Goal: Task Accomplishment & Management: Use online tool/utility

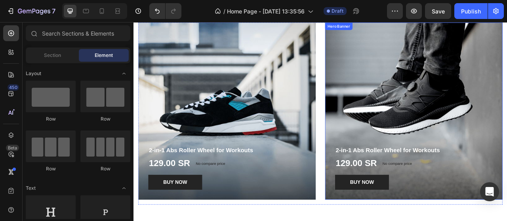
scroll to position [488, 0]
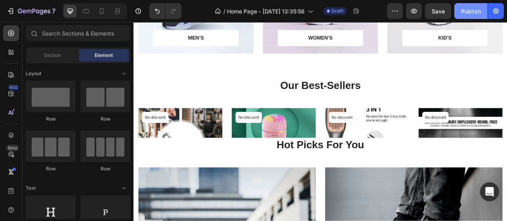
click at [466, 11] on div "Publish" at bounding box center [471, 11] width 20 height 8
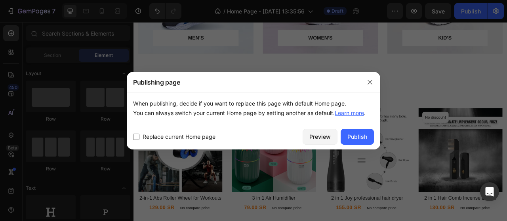
click at [187, 138] on span "Replace current Home page" at bounding box center [178, 136] width 73 height 9
checkbox input "true"
click at [356, 136] on div "Publish" at bounding box center [357, 137] width 20 height 8
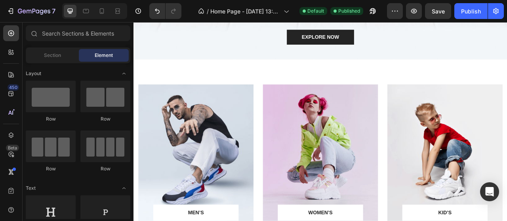
scroll to position [268, 0]
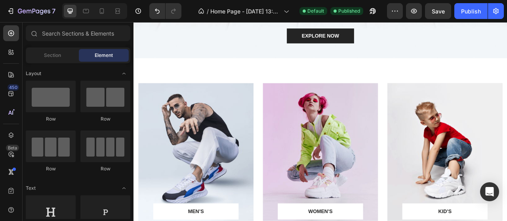
click at [260, 98] on div "MEN’S Text block Row Row Hero Banner WOMEN’S Text block Row Row Hero Banner KID…" at bounding box center [370, 191] width 475 height 247
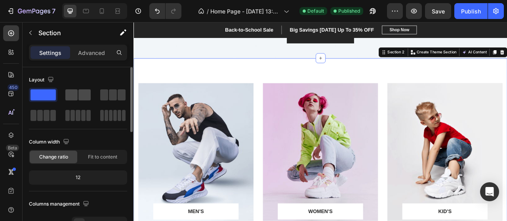
click at [70, 95] on span at bounding box center [71, 94] width 12 height 11
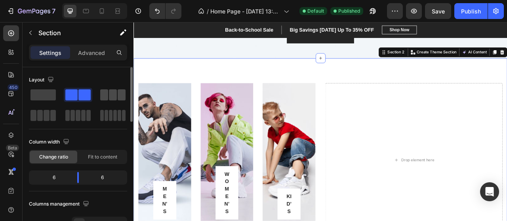
click at [116, 95] on span at bounding box center [113, 94] width 8 height 11
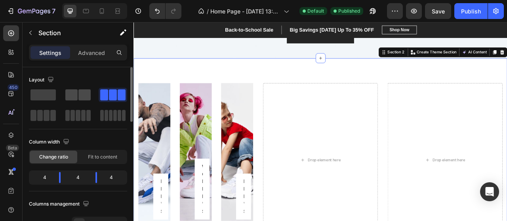
click at [79, 95] on span at bounding box center [84, 94] width 12 height 11
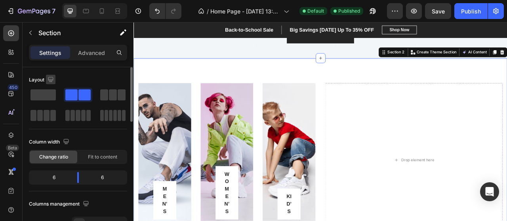
click at [54, 78] on icon "button" at bounding box center [51, 80] width 8 height 8
click at [39, 91] on span at bounding box center [42, 94] width 25 height 11
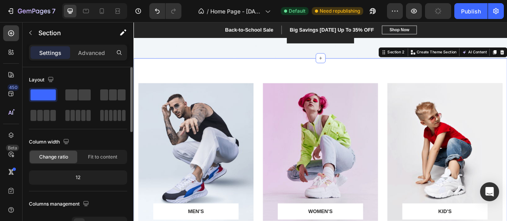
click at [39, 91] on span at bounding box center [42, 94] width 25 height 11
click at [49, 77] on icon "button" at bounding box center [50, 79] width 5 height 5
click at [51, 115] on button "button" at bounding box center [52, 120] width 13 height 13
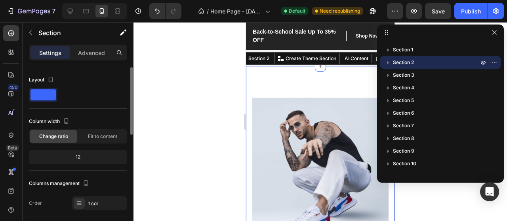
scroll to position [291, 0]
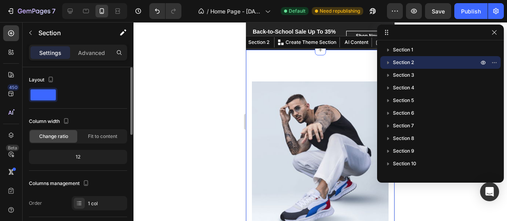
click at [46, 97] on span at bounding box center [42, 94] width 25 height 11
click at [91, 135] on span "Fit to content" at bounding box center [102, 136] width 29 height 7
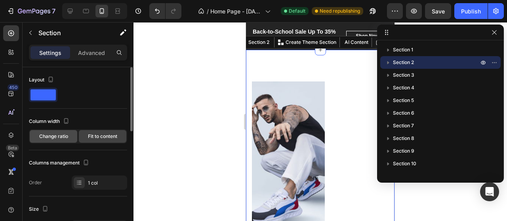
click at [67, 135] on span "Change ratio" at bounding box center [53, 136] width 29 height 7
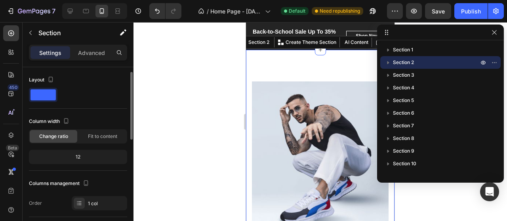
scroll to position [41, 0]
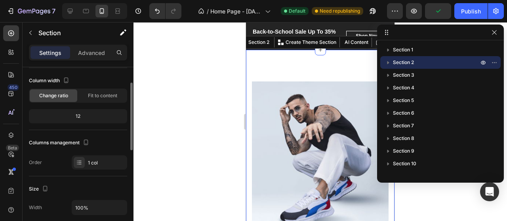
click at [81, 115] on div "12" at bounding box center [77, 116] width 95 height 11
click at [87, 144] on icon "button" at bounding box center [86, 143] width 8 height 8
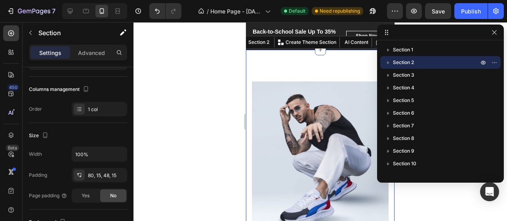
scroll to position [0, 0]
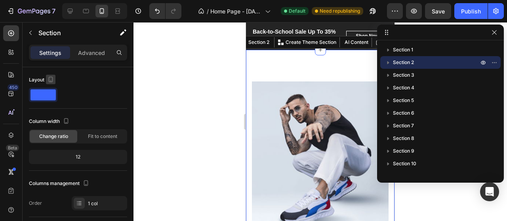
click at [50, 79] on icon "button" at bounding box center [51, 80] width 8 height 8
click at [51, 91] on icon "button" at bounding box center [52, 92] width 8 height 8
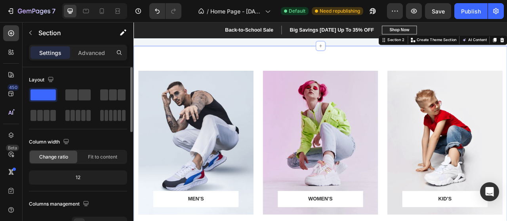
scroll to position [286, 0]
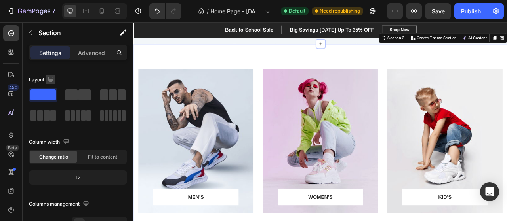
click at [50, 75] on button "button" at bounding box center [50, 79] width 9 height 9
click at [55, 114] on button "button" at bounding box center [52, 120] width 13 height 13
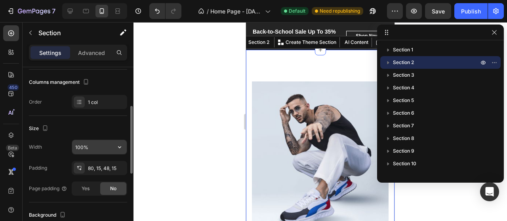
scroll to position [169, 0]
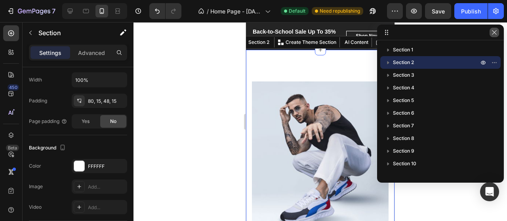
click at [498, 32] on button "button" at bounding box center [493, 32] width 9 height 9
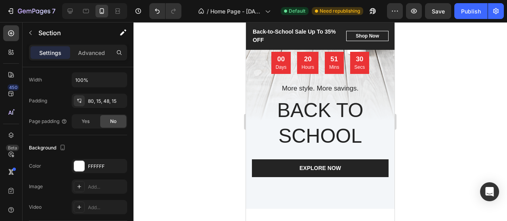
scroll to position [0, 0]
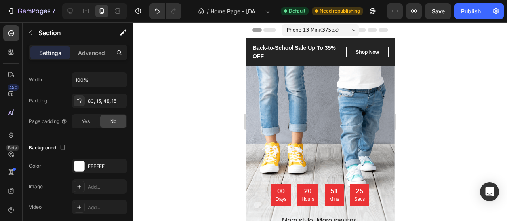
click at [301, 28] on span "iPhone 13 Mini ( 375 px)" at bounding box center [311, 30] width 53 height 8
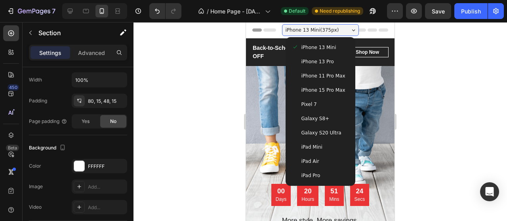
click at [301, 28] on span "iPhone 13 Mini ( 375 px)" at bounding box center [311, 30] width 53 height 8
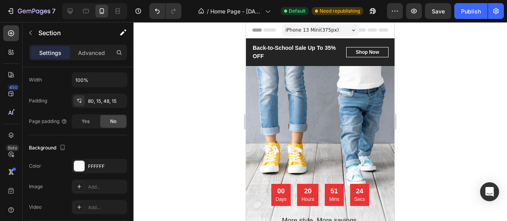
drag, startPoint x: 301, startPoint y: 28, endPoint x: 365, endPoint y: 29, distance: 64.5
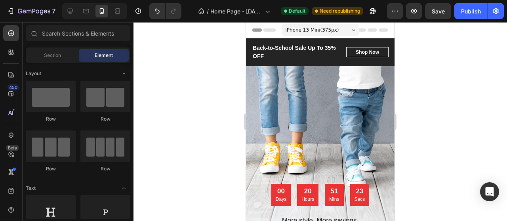
click at [367, 29] on icon at bounding box center [371, 29] width 9 height 3
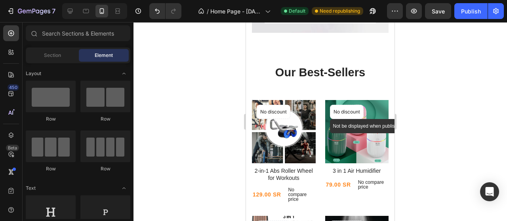
scroll to position [878, 0]
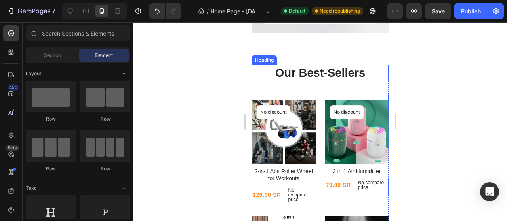
click at [331, 80] on p "Our Best-Sellers" at bounding box center [320, 73] width 135 height 15
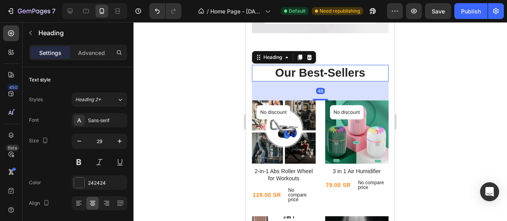
click at [354, 92] on div "48" at bounding box center [320, 91] width 137 height 19
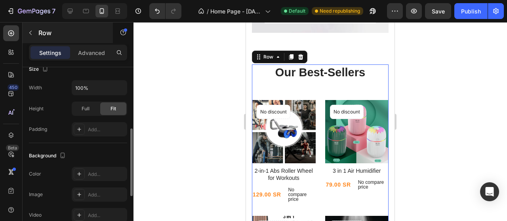
scroll to position [161, 0]
click at [90, 54] on p "Advanced" at bounding box center [91, 53] width 27 height 8
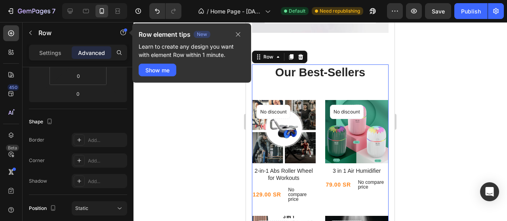
scroll to position [0, 0]
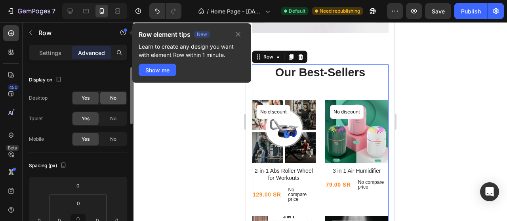
click at [101, 99] on div "No" at bounding box center [113, 98] width 26 height 13
click at [89, 99] on span "Yes" at bounding box center [86, 98] width 8 height 7
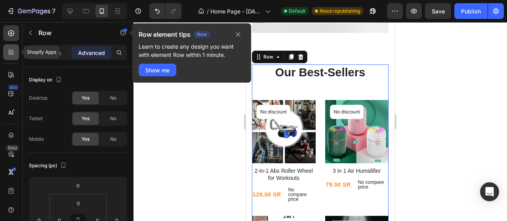
click at [9, 54] on icon at bounding box center [10, 54] width 2 height 2
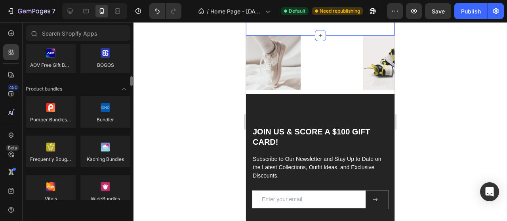
scroll to position [548, 0]
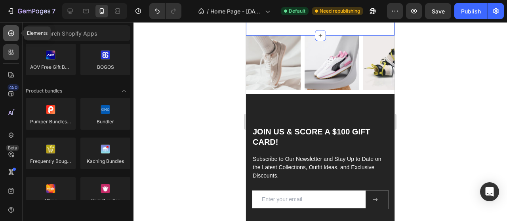
click at [13, 30] on icon at bounding box center [11, 33] width 8 height 8
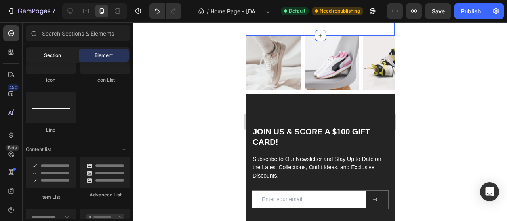
click at [62, 59] on div "Section" at bounding box center [52, 55] width 50 height 13
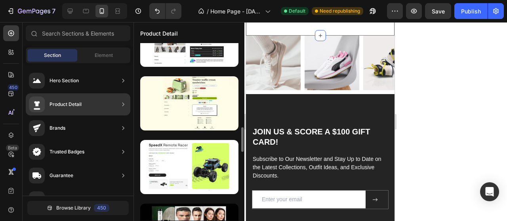
scroll to position [0, 0]
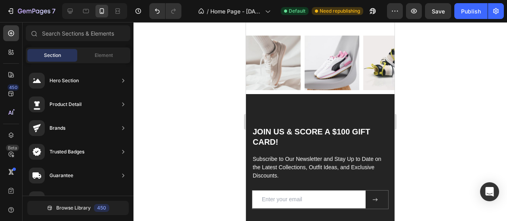
click at [445, 163] on div at bounding box center [319, 121] width 373 height 199
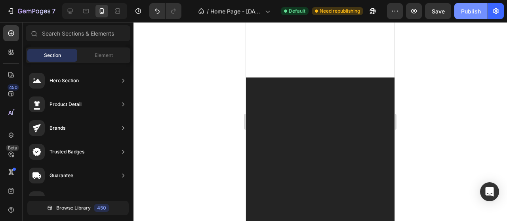
scroll to position [1183, 0]
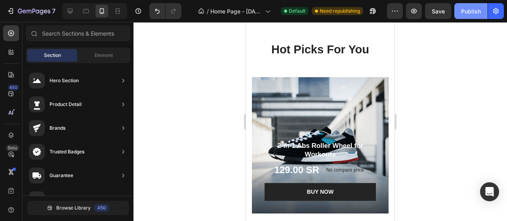
click at [471, 9] on div "Publish" at bounding box center [471, 11] width 20 height 8
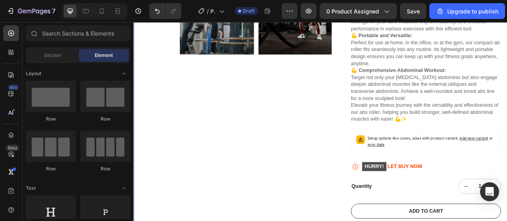
scroll to position [277, 0]
